Goal: Information Seeking & Learning: Learn about a topic

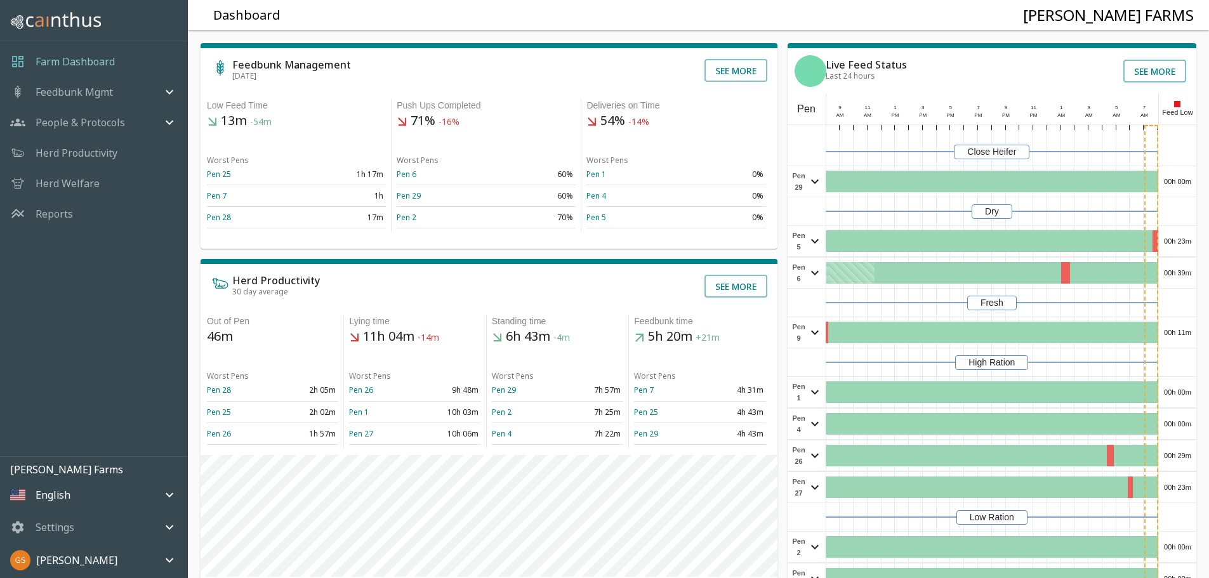
click at [57, 218] on p "Reports" at bounding box center [54, 213] width 37 height 15
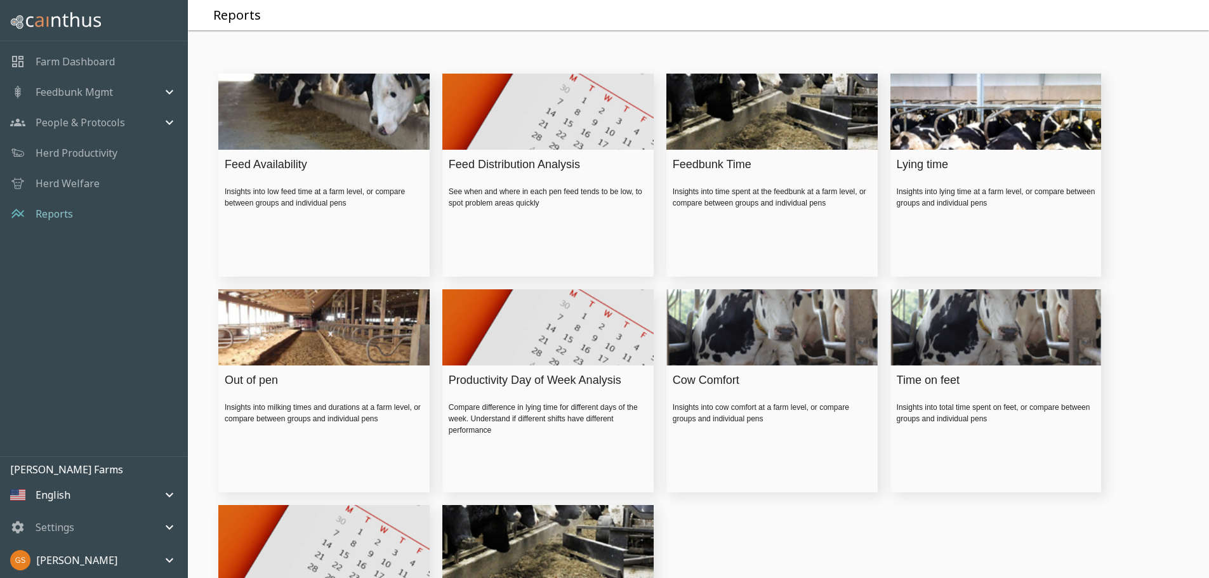
click at [237, 173] on div "Feed Availability" at bounding box center [321, 164] width 192 height 17
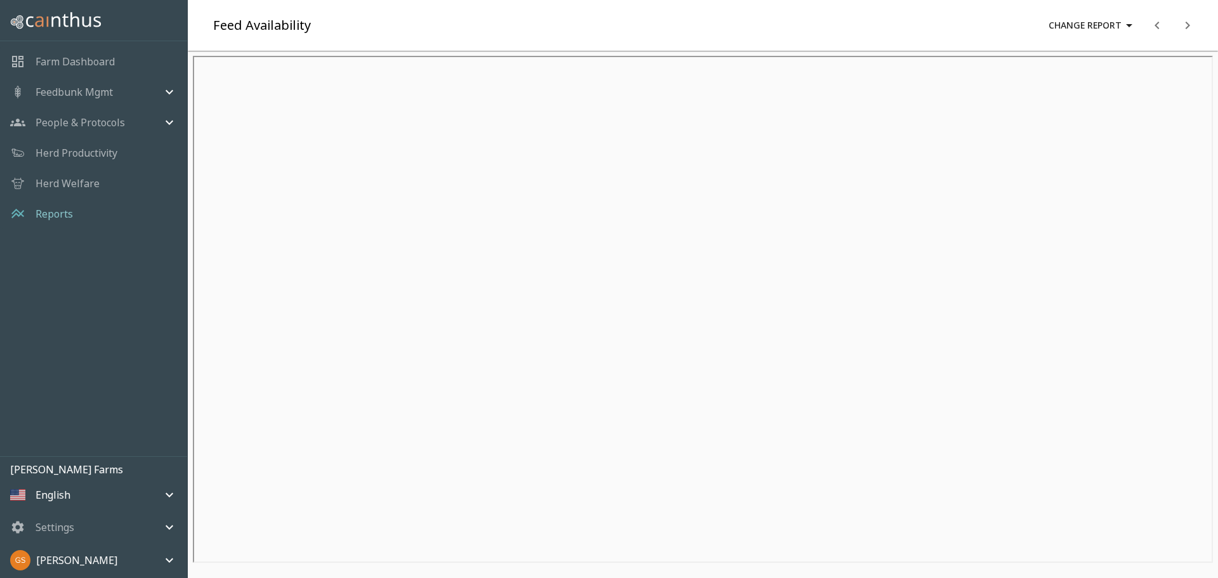
click at [60, 219] on p "Reports" at bounding box center [54, 213] width 37 height 15
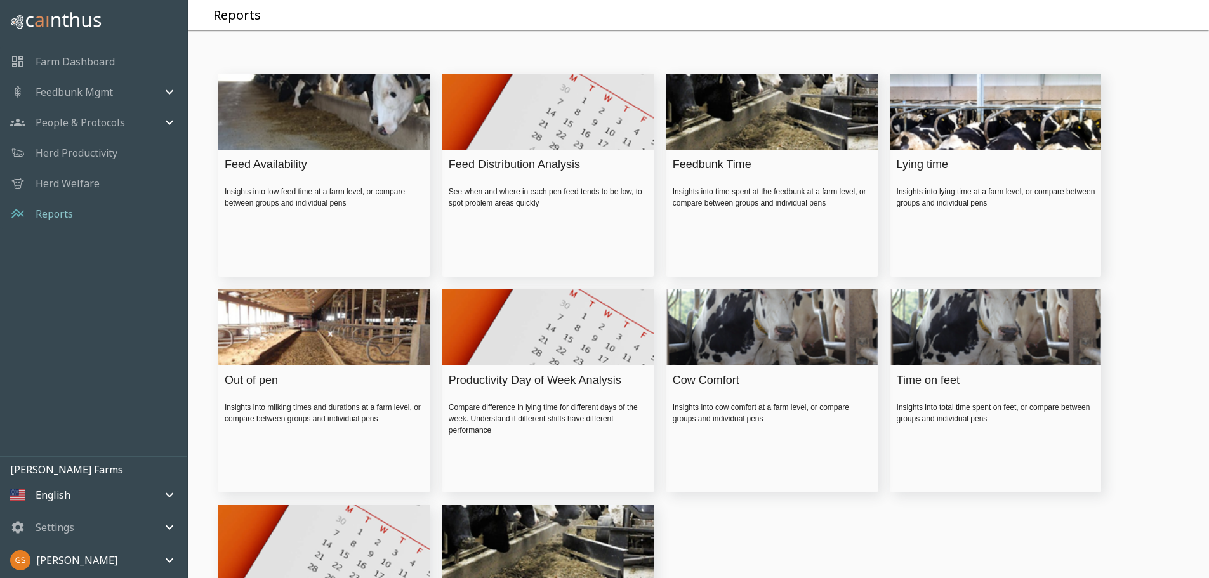
click at [919, 173] on div "Lying time" at bounding box center [992, 164] width 192 height 17
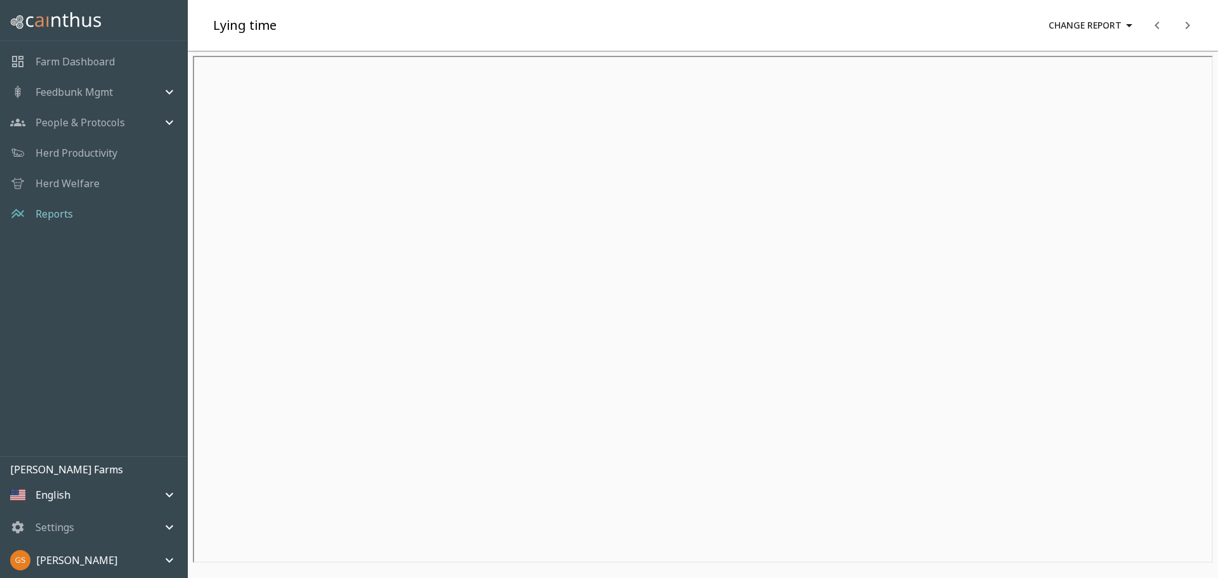
click at [58, 211] on p "Reports" at bounding box center [54, 213] width 37 height 15
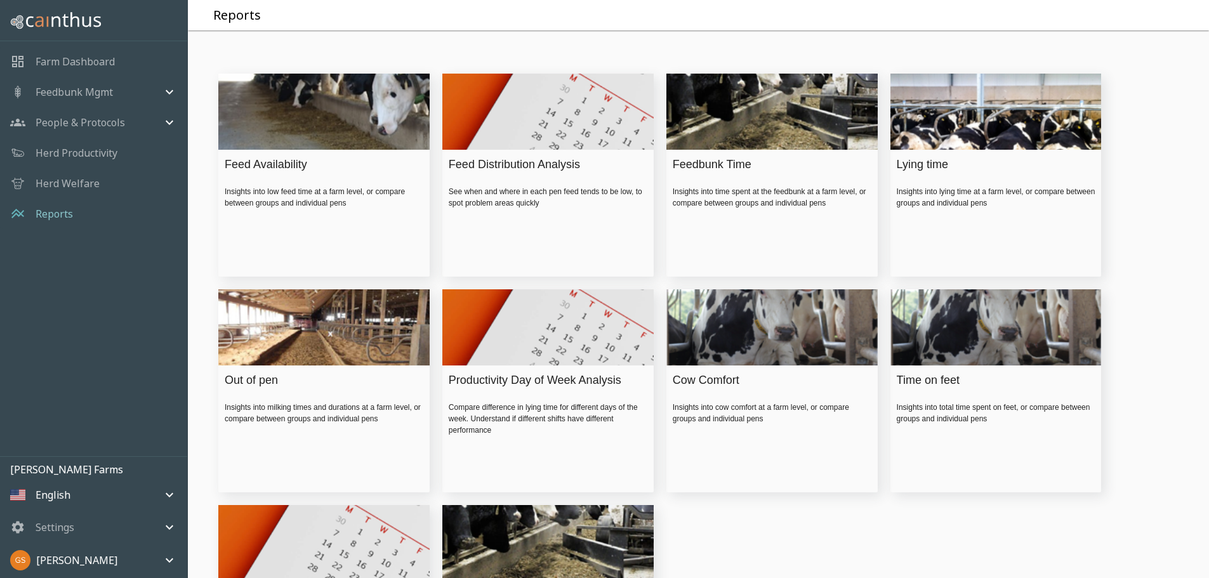
click at [705, 173] on div "Feedbunk Time" at bounding box center [769, 164] width 192 height 17
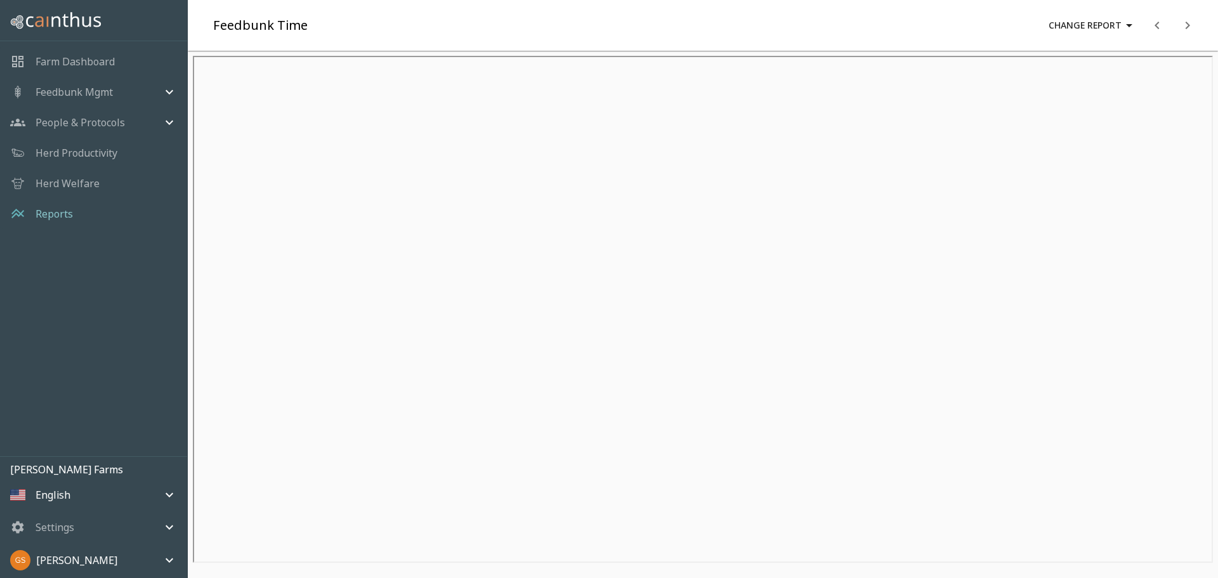
click at [62, 209] on p "Reports" at bounding box center [54, 213] width 37 height 15
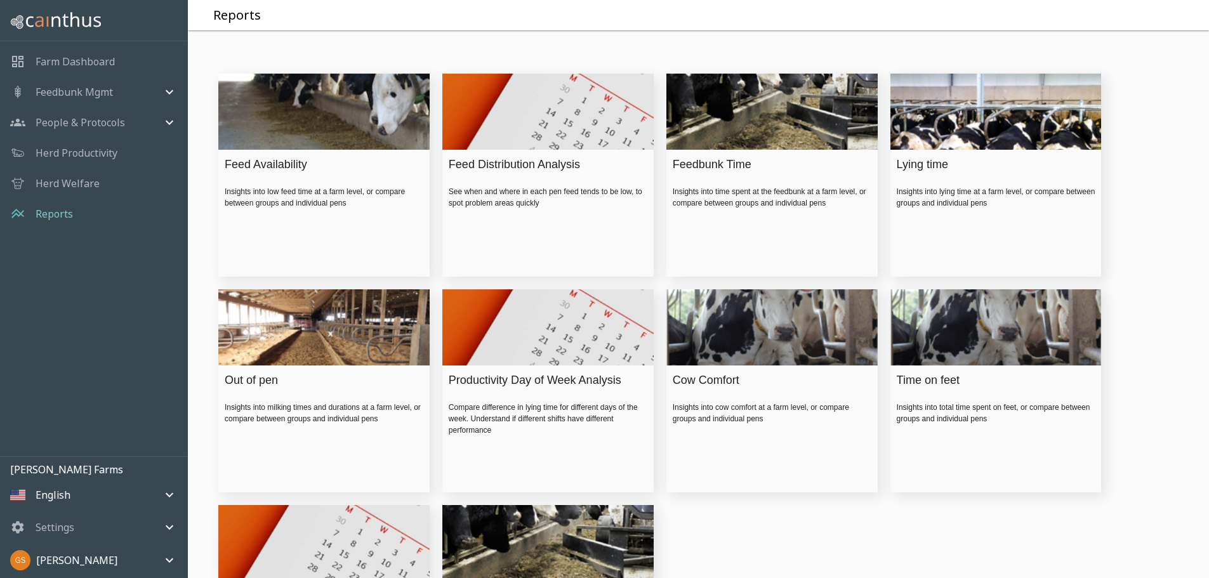
click at [926, 389] on div "Time on feet" at bounding box center [992, 380] width 192 height 17
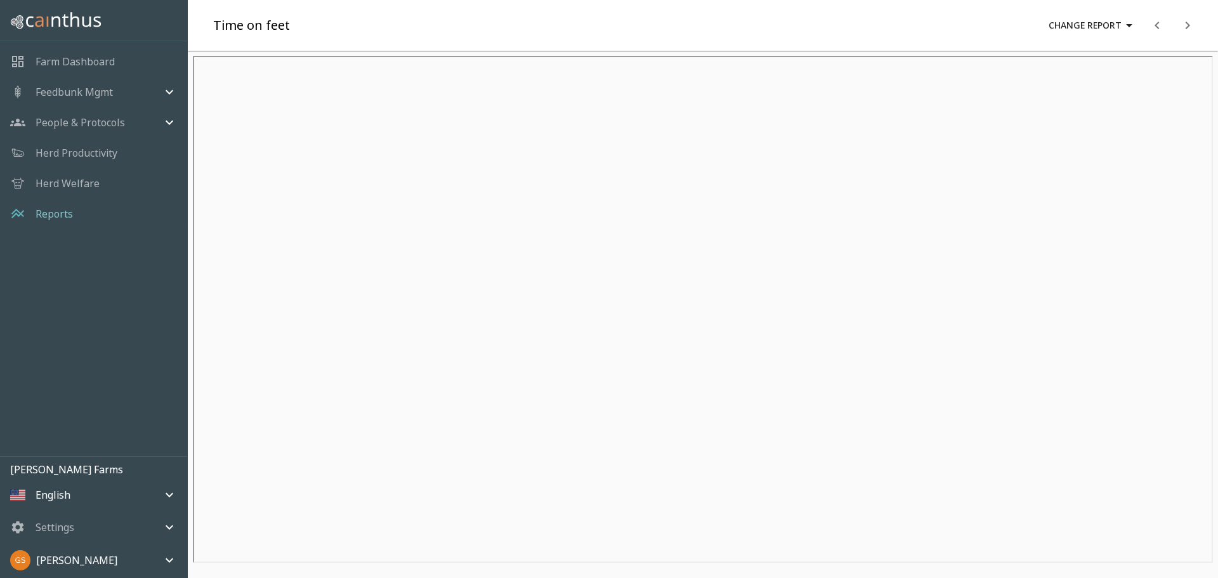
click at [91, 64] on p "Farm Dashboard" at bounding box center [75, 61] width 79 height 15
